Goal: Register for event/course

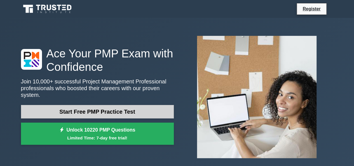
click at [110, 108] on link "Start Free PMP Practice Test" at bounding box center [97, 111] width 153 height 13
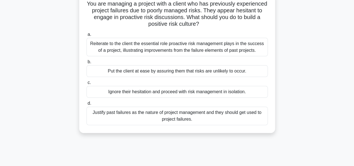
scroll to position [43, 0]
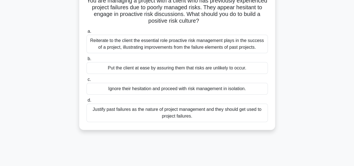
click at [178, 46] on div "Reiterate to the client the essential role proactive risk management plays in t…" at bounding box center [176, 44] width 181 height 18
click at [86, 33] on input "a. Reiterate to the client the essential role proactive risk management plays i…" at bounding box center [86, 32] width 0 height 4
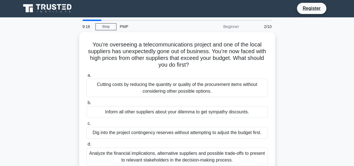
scroll to position [0, 0]
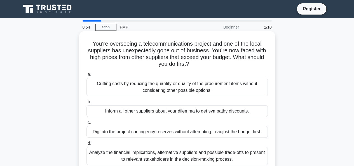
click at [187, 159] on div "Analyze the financial implications, alternative suppliers and possible trade-of…" at bounding box center [176, 156] width 181 height 18
click at [86, 145] on input "d. Analyze the financial implications, alternative suppliers and possible trade…" at bounding box center [86, 144] width 0 height 4
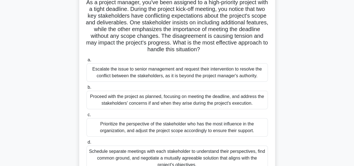
scroll to position [43, 0]
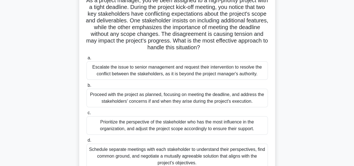
click at [216, 161] on div "Schedule separate meetings with each stakeholder to understand their perspectiv…" at bounding box center [176, 156] width 181 height 25
click at [86, 142] on input "d. Schedule separate meetings with each stakeholder to understand their perspec…" at bounding box center [86, 141] width 0 height 4
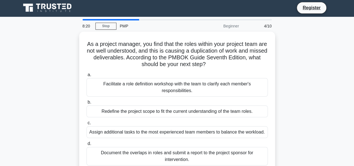
scroll to position [0, 0]
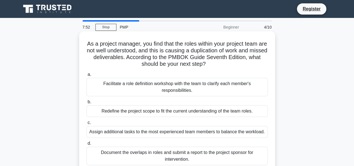
click at [153, 89] on div "Facilitate a role definition workshop with the team to clarify each member's re…" at bounding box center [176, 87] width 181 height 18
click at [86, 76] on input "a. Facilitate a role definition workshop with the team to clarify each member's…" at bounding box center [86, 75] width 0 height 4
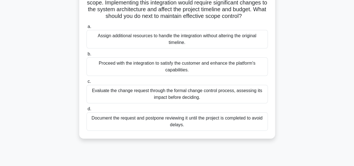
scroll to position [65, 0]
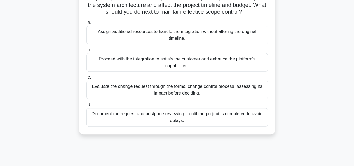
click at [154, 99] on div "Evaluate the change request through the formal change control process, assessin…" at bounding box center [176, 90] width 181 height 18
click at [86, 79] on input "c. Evaluate the change request through the formal change control process, asses…" at bounding box center [86, 78] width 0 height 4
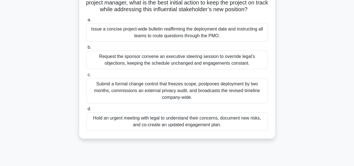
scroll to position [70, 0]
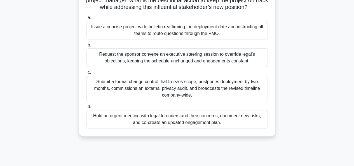
click at [141, 123] on div "Hold an urgent meeting with legal to understand their concerns, document new ri…" at bounding box center [176, 119] width 181 height 18
click at [86, 109] on input "d. Hold an urgent meeting with legal to understand their concerns, document new…" at bounding box center [86, 107] width 0 height 4
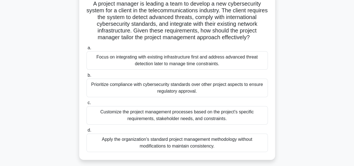
scroll to position [41, 0]
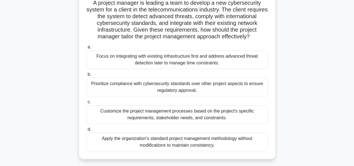
click at [203, 118] on div "Customize the project management processes based on the project's specific requ…" at bounding box center [176, 114] width 181 height 18
click at [86, 104] on input "c. Customize the project management processes based on the project's specific r…" at bounding box center [86, 102] width 0 height 4
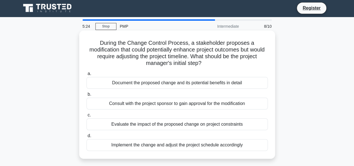
scroll to position [0, 0]
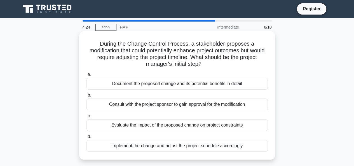
click at [125, 85] on div "Document the proposed change and its potential benefits in detail" at bounding box center [176, 84] width 181 height 12
click at [86, 76] on input "a. Document the proposed change and its potential benefits in detail" at bounding box center [86, 75] width 0 height 4
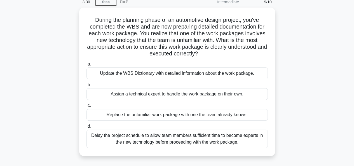
scroll to position [25, 0]
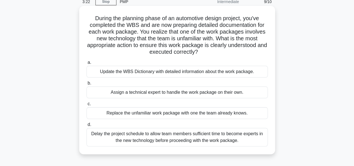
click at [162, 75] on div "Update the WBS Dictionary with detailed information about the work package." at bounding box center [176, 72] width 181 height 12
click at [86, 64] on input "a. Update the WBS Dictionary with detailed information about the work package." at bounding box center [86, 63] width 0 height 4
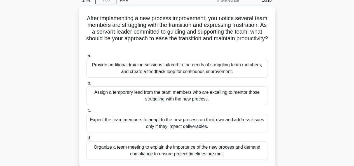
scroll to position [27, 0]
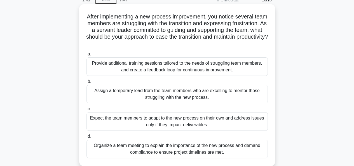
click at [194, 68] on div "Provide additional training sessions tailored to the needs of struggling team m…" at bounding box center [176, 66] width 181 height 18
click at [86, 56] on input "a. Provide additional training sessions tailored to the needs of struggling tea…" at bounding box center [86, 54] width 0 height 4
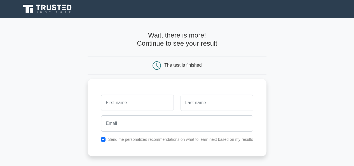
type input "t"
type input "Tina"
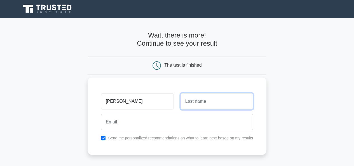
click at [186, 103] on input "text" at bounding box center [216, 101] width 72 height 16
type input "Nimo"
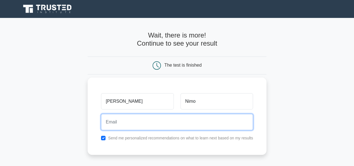
click at [155, 118] on input "email" at bounding box center [177, 122] width 152 height 16
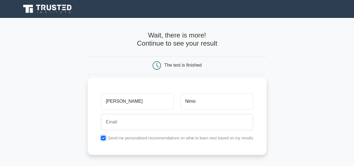
click at [101, 136] on input "checkbox" at bounding box center [103, 138] width 4 height 4
checkbox input "false"
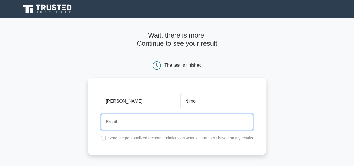
click at [111, 123] on input "email" at bounding box center [177, 122] width 152 height 16
type input "nimowanjohi23@gmail.com"
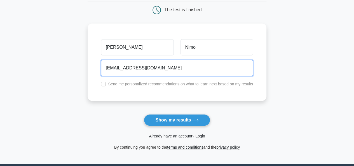
scroll to position [57, 0]
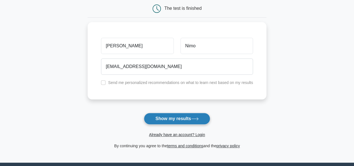
click at [189, 117] on button "Show my results" at bounding box center [177, 119] width 66 height 12
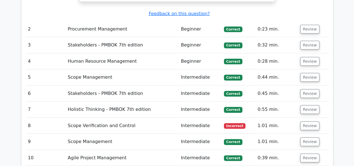
scroll to position [833, 0]
click at [307, 121] on button "Review" at bounding box center [309, 125] width 19 height 9
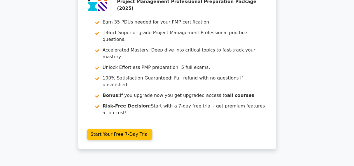
scroll to position [0, 0]
